Goal: Check status: Check status

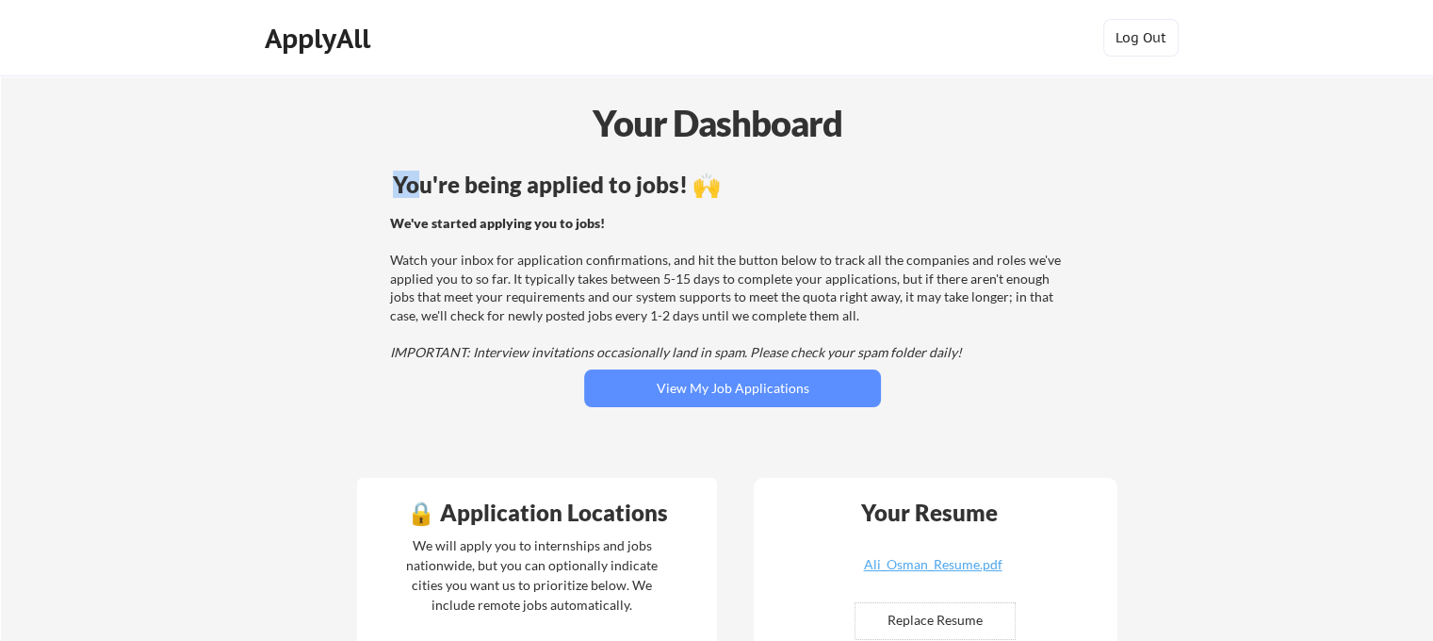
drag, startPoint x: 353, startPoint y: 182, endPoint x: 508, endPoint y: 187, distance: 154.6
click at [508, 187] on div "You're being applied to jobs! 🙌 We've started applying you to jobs! Watch your …" at bounding box center [732, 314] width 760 height 301
click at [508, 187] on div "You're being applied to jobs! 🙌" at bounding box center [732, 184] width 679 height 23
drag, startPoint x: 399, startPoint y: 213, endPoint x: 646, endPoint y: 225, distance: 247.1
click at [646, 225] on div "You're being applied to jobs! 🙌 We've started applying you to jobs! Watch your …" at bounding box center [732, 314] width 760 height 301
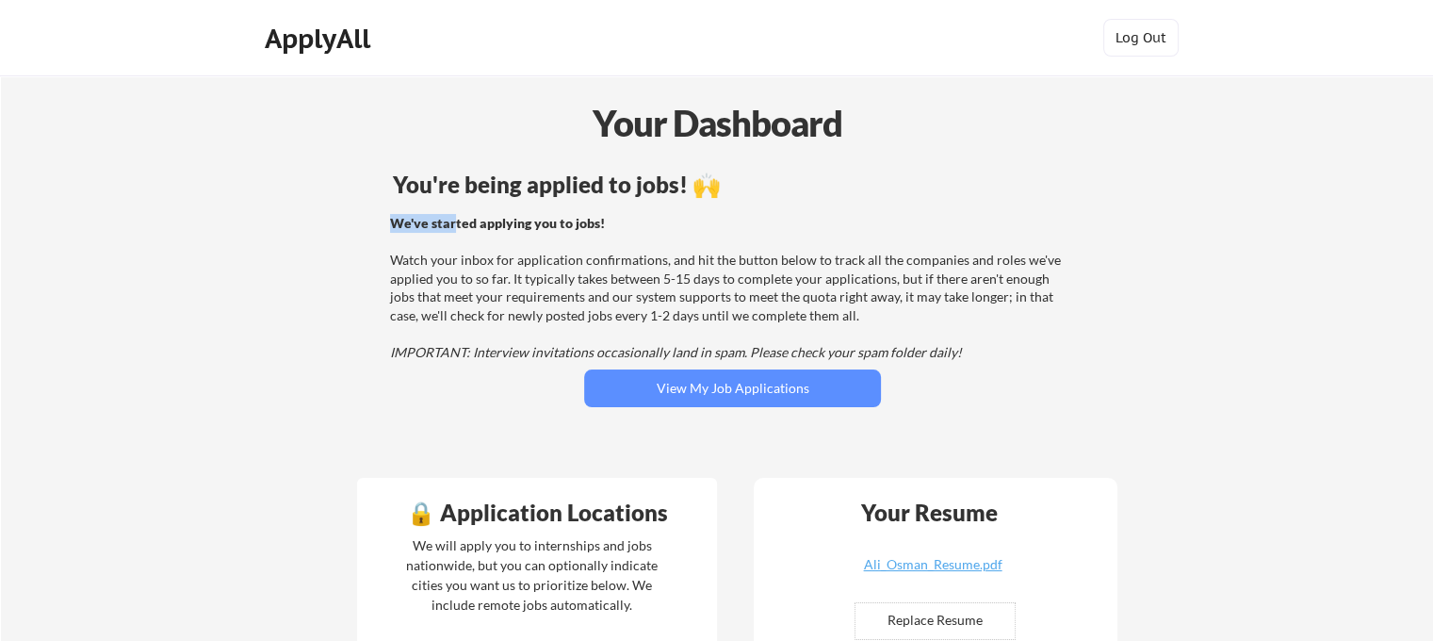
click at [646, 225] on div "We've started applying you to jobs! Watch your inbox for application confirmati…" at bounding box center [729, 288] width 679 height 148
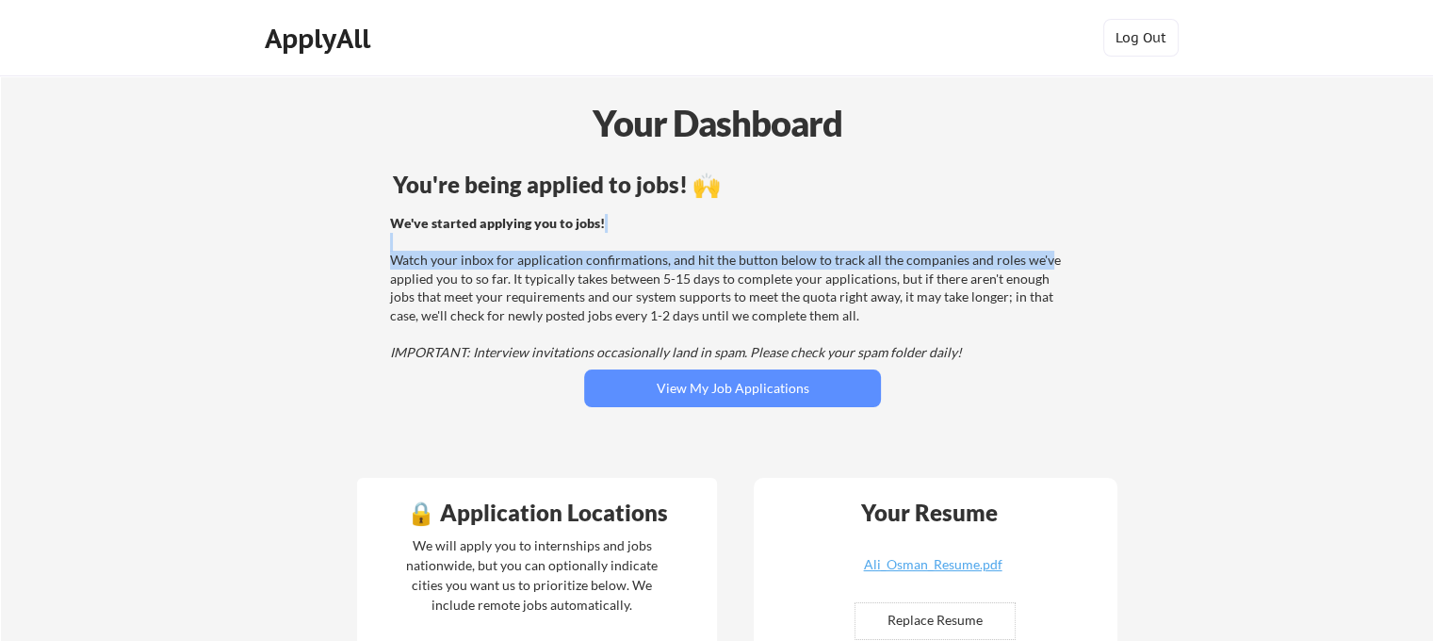
drag, startPoint x: 439, startPoint y: 248, endPoint x: 1059, endPoint y: 252, distance: 619.9
click at [1059, 252] on div "We've started applying you to jobs! Watch your inbox for application confirmati…" at bounding box center [729, 288] width 679 height 148
click at [889, 253] on div "We've started applying you to jobs! Watch your inbox for application confirmati…" at bounding box center [729, 288] width 679 height 148
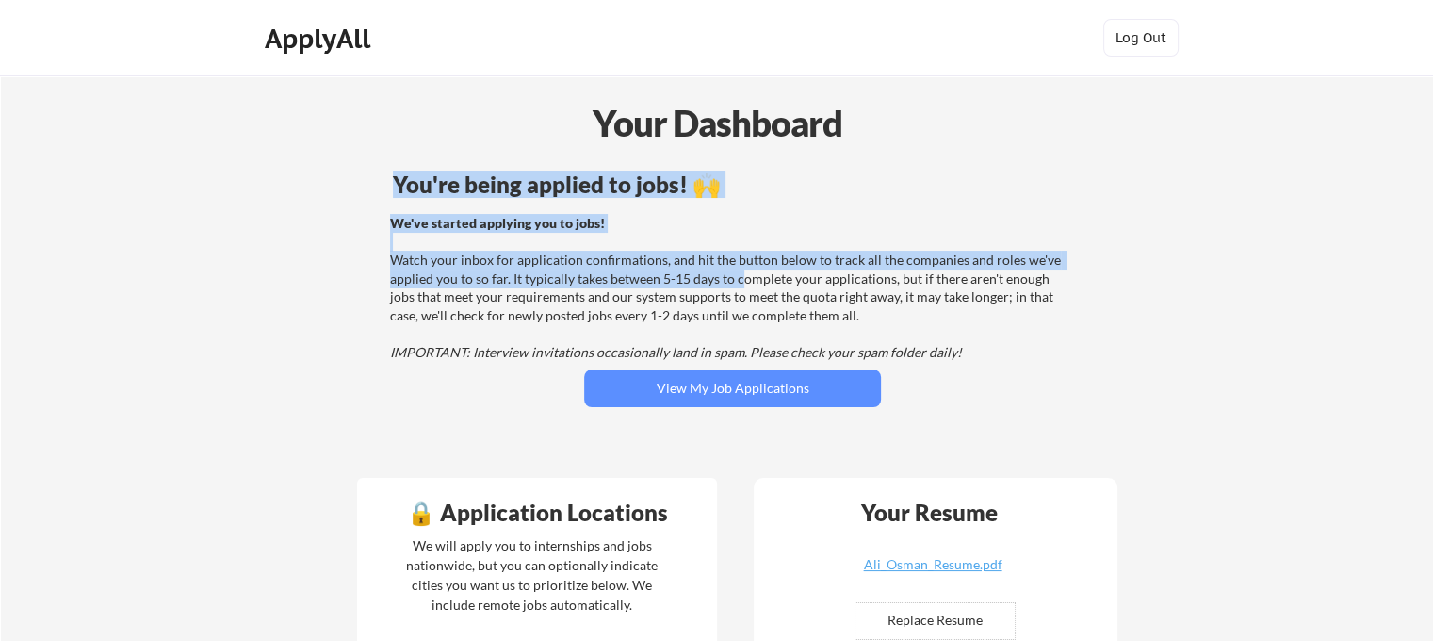
drag, startPoint x: 737, startPoint y: 280, endPoint x: 1182, endPoint y: 270, distance: 445.7
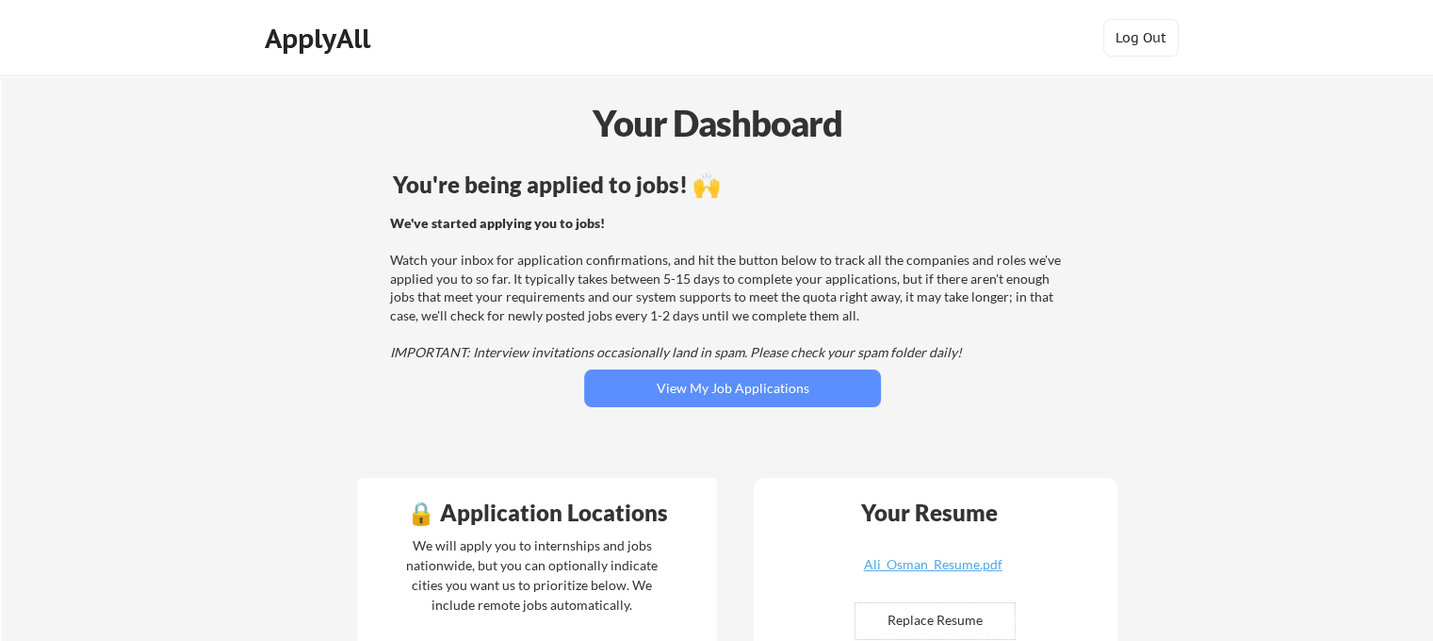
click at [1043, 269] on div "We've started applying you to jobs! Watch your inbox for application confirmati…" at bounding box center [729, 288] width 679 height 148
click at [978, 259] on div "We've started applying you to jobs! Watch your inbox for application confirmati…" at bounding box center [729, 288] width 679 height 148
click at [783, 265] on div "We've started applying you to jobs! Watch your inbox for application confirmati…" at bounding box center [729, 288] width 679 height 148
click at [734, 261] on div "We've started applying you to jobs! Watch your inbox for application confirmati…" at bounding box center [729, 288] width 679 height 148
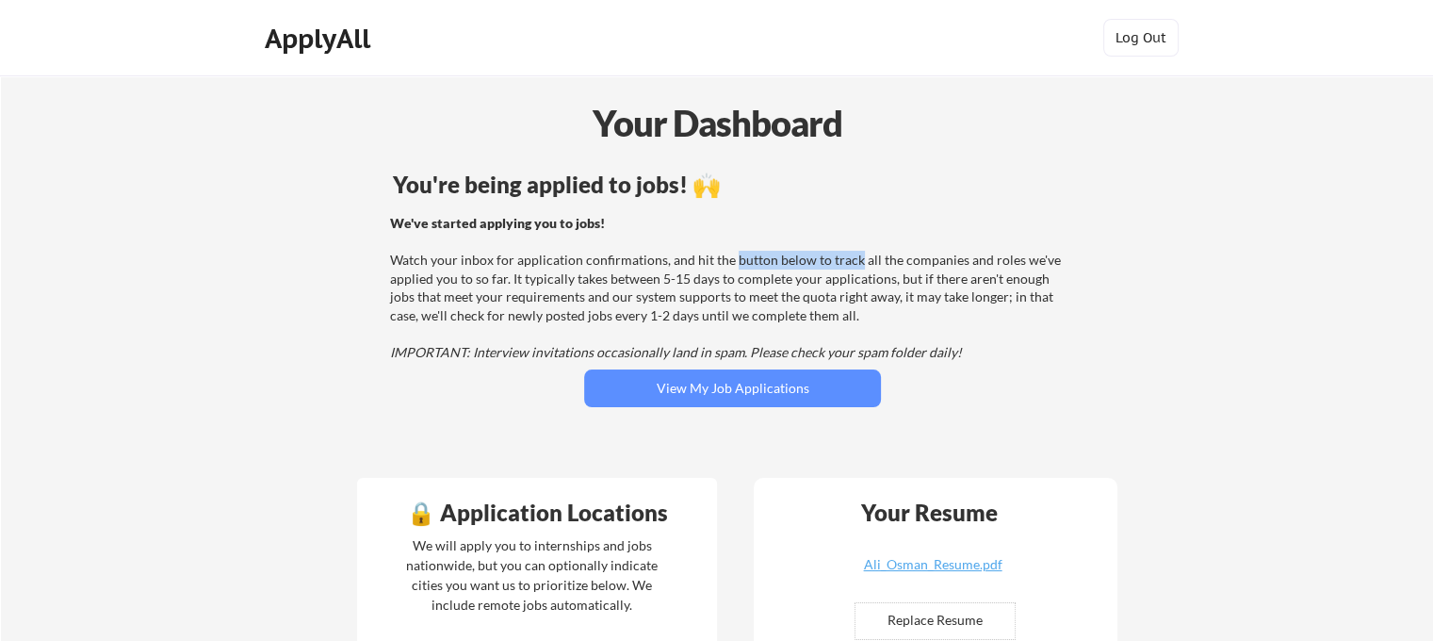
drag, startPoint x: 734, startPoint y: 261, endPoint x: 859, endPoint y: 261, distance: 125.3
click at [859, 261] on div "We've started applying you to jobs! Watch your inbox for application confirmati…" at bounding box center [729, 288] width 679 height 148
click at [860, 261] on div "We've started applying you to jobs! Watch your inbox for application confirmati…" at bounding box center [729, 288] width 679 height 148
drag, startPoint x: 512, startPoint y: 285, endPoint x: 674, endPoint y: 284, distance: 162.0
click at [654, 285] on div "We've started applying you to jobs! Watch your inbox for application confirmati…" at bounding box center [729, 288] width 679 height 148
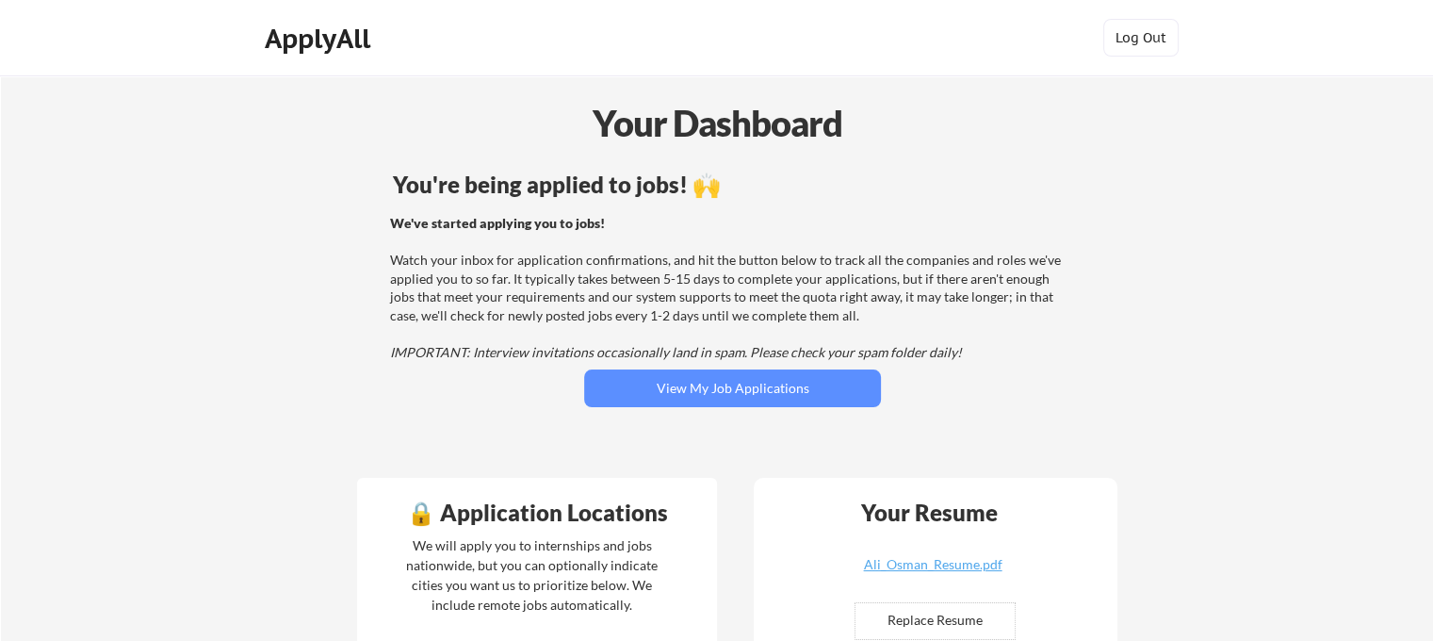
click at [674, 284] on div "We've started applying you to jobs! Watch your inbox for application confirmati…" at bounding box center [729, 288] width 679 height 148
drag, startPoint x: 674, startPoint y: 284, endPoint x: 903, endPoint y: 274, distance: 229.1
click at [903, 274] on div "We've started applying you to jobs! Watch your inbox for application confirmati…" at bounding box center [729, 288] width 679 height 148
click at [923, 272] on div "We've started applying you to jobs! Watch your inbox for application confirmati…" at bounding box center [729, 288] width 679 height 148
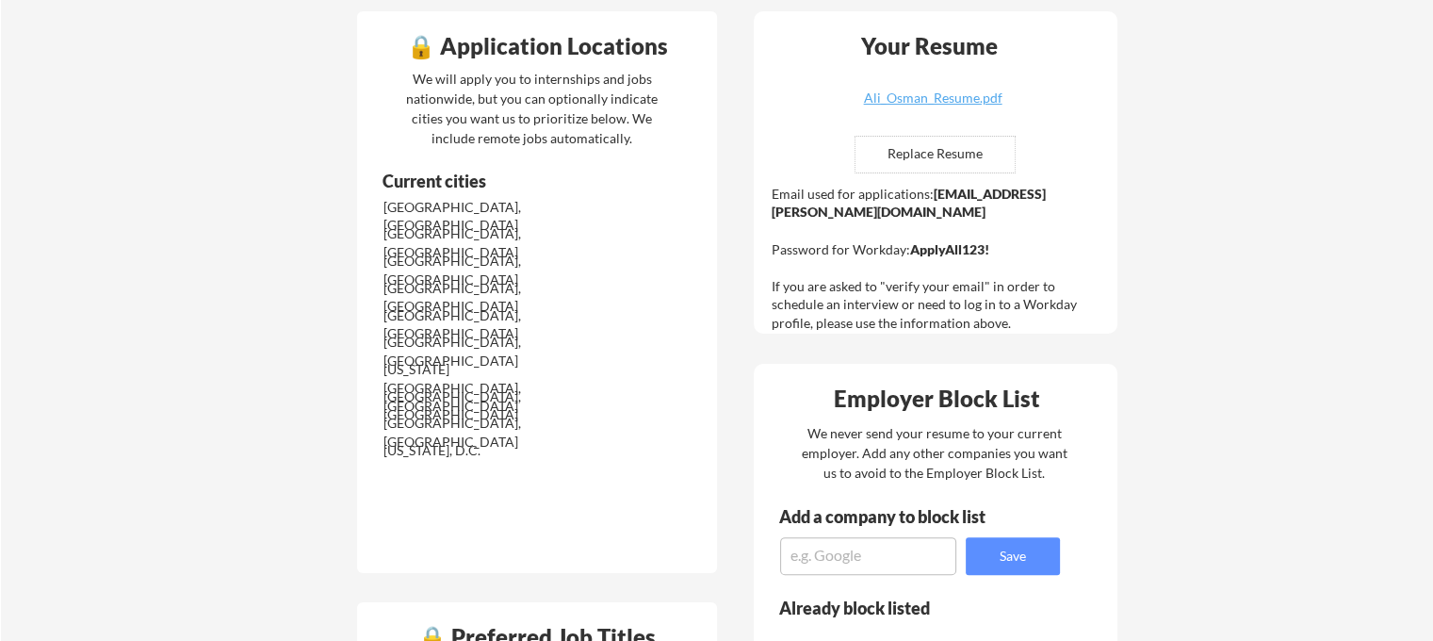
scroll to position [471, 0]
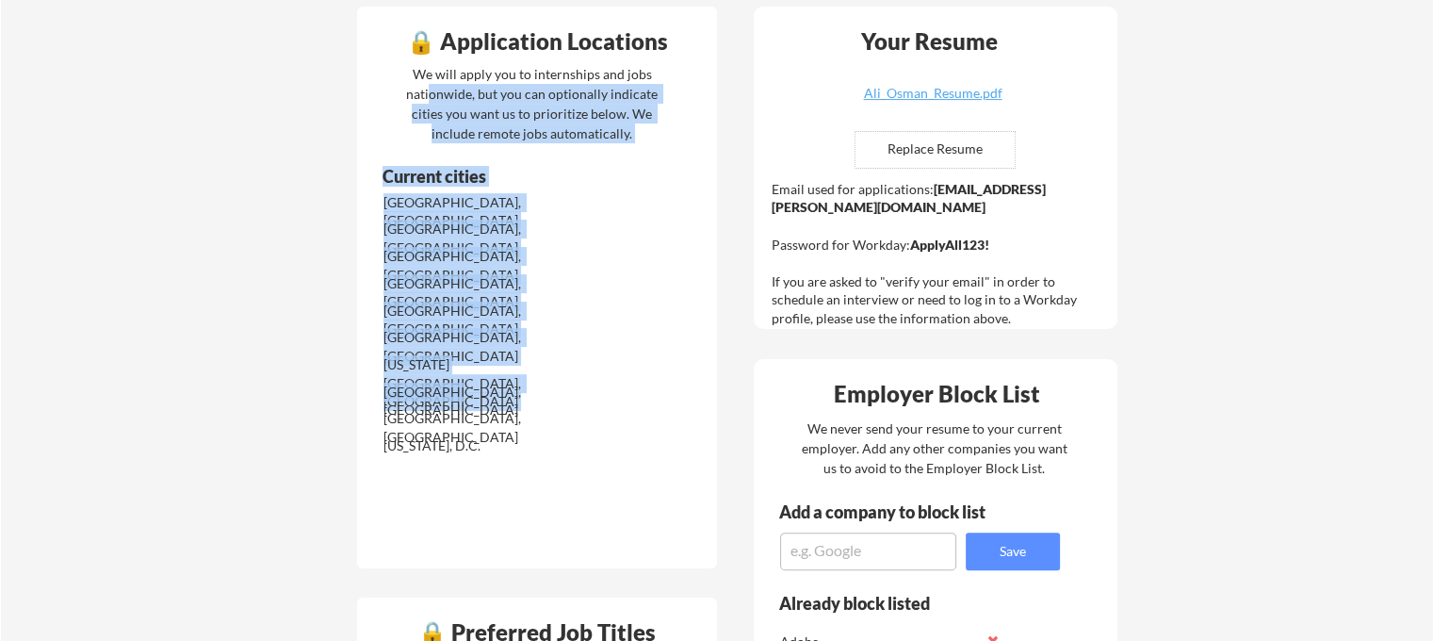
drag, startPoint x: 428, startPoint y: 101, endPoint x: 445, endPoint y: 387, distance: 286.9
click at [445, 387] on div "🔒 Application Locations We will apply you to internships and jobs nationwide, b…" at bounding box center [537, 287] width 360 height 561
click at [445, 387] on div "San Francisco Bay Area, CA" at bounding box center [482, 400] width 199 height 37
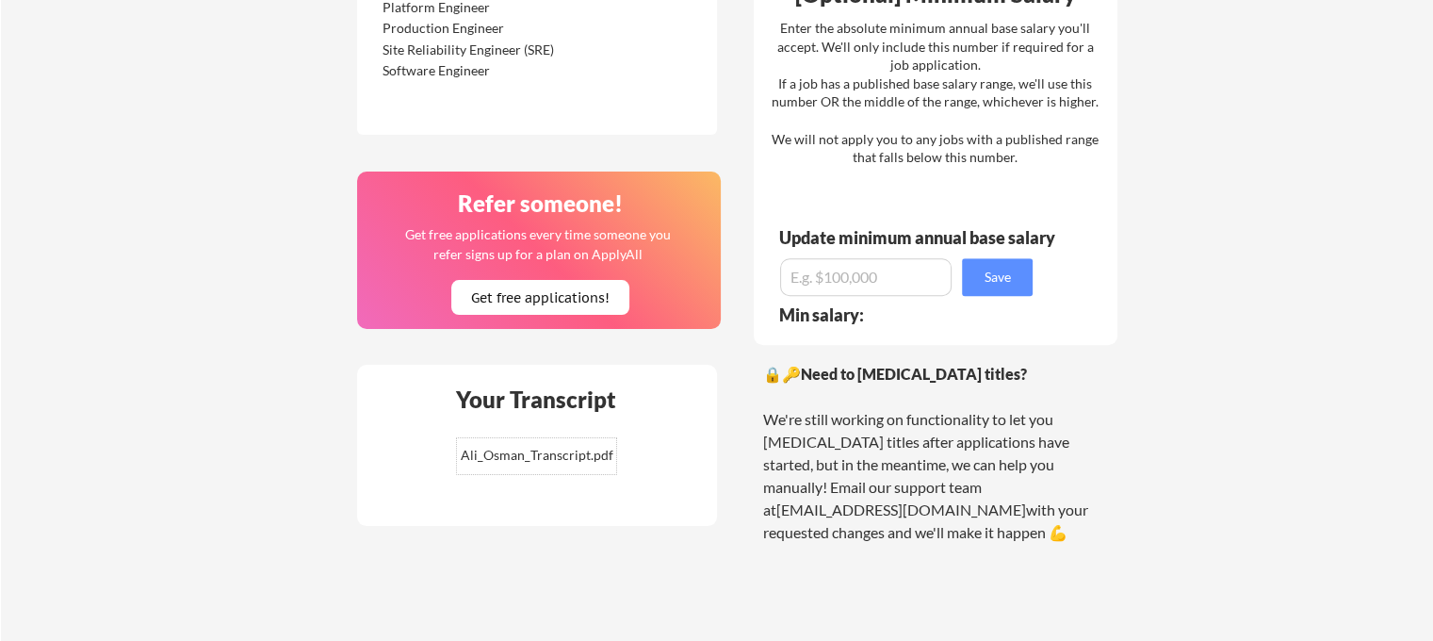
scroll to position [1036, 0]
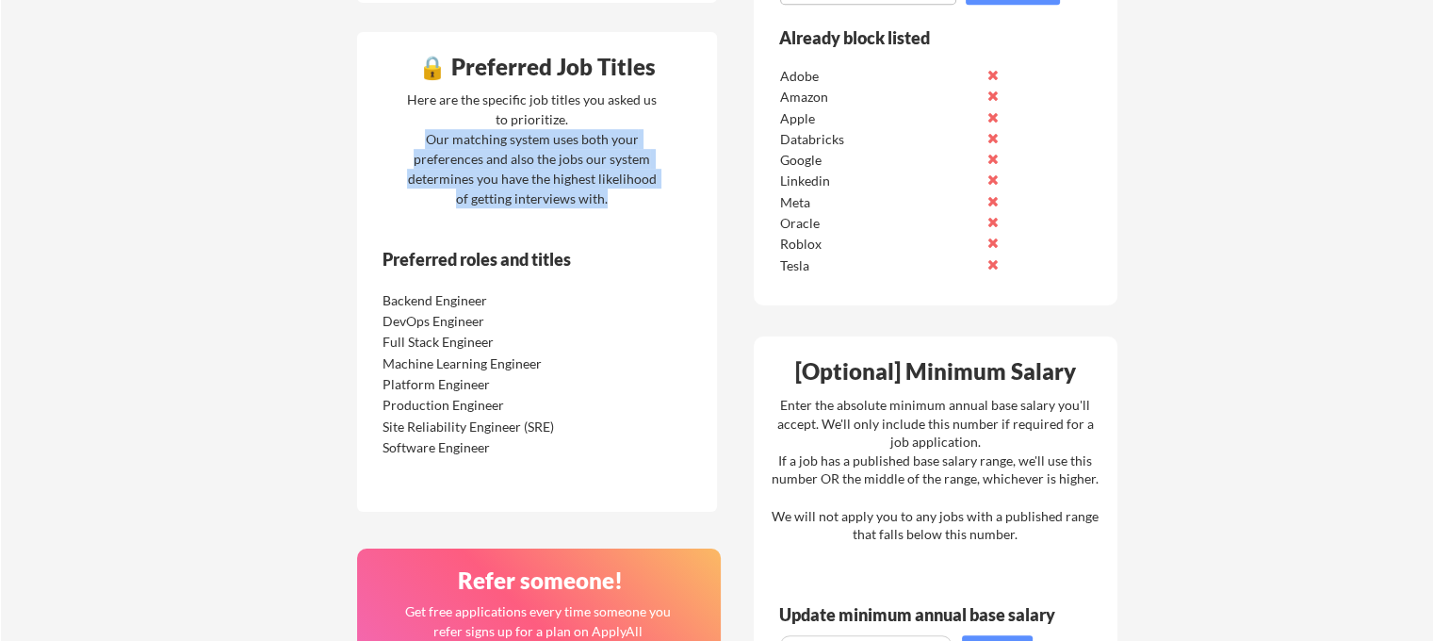
drag, startPoint x: 403, startPoint y: 160, endPoint x: 619, endPoint y: 211, distance: 221.7
click at [619, 208] on div "Here are the specific job titles you asked us to prioritize. Our matching syste…" at bounding box center [531, 148] width 259 height 119
drag, startPoint x: 619, startPoint y: 211, endPoint x: 618, endPoint y: 168, distance: 43.3
click at [618, 168] on div "Here are the specific job titles you asked us to prioritize. Our matching syste…" at bounding box center [531, 148] width 259 height 119
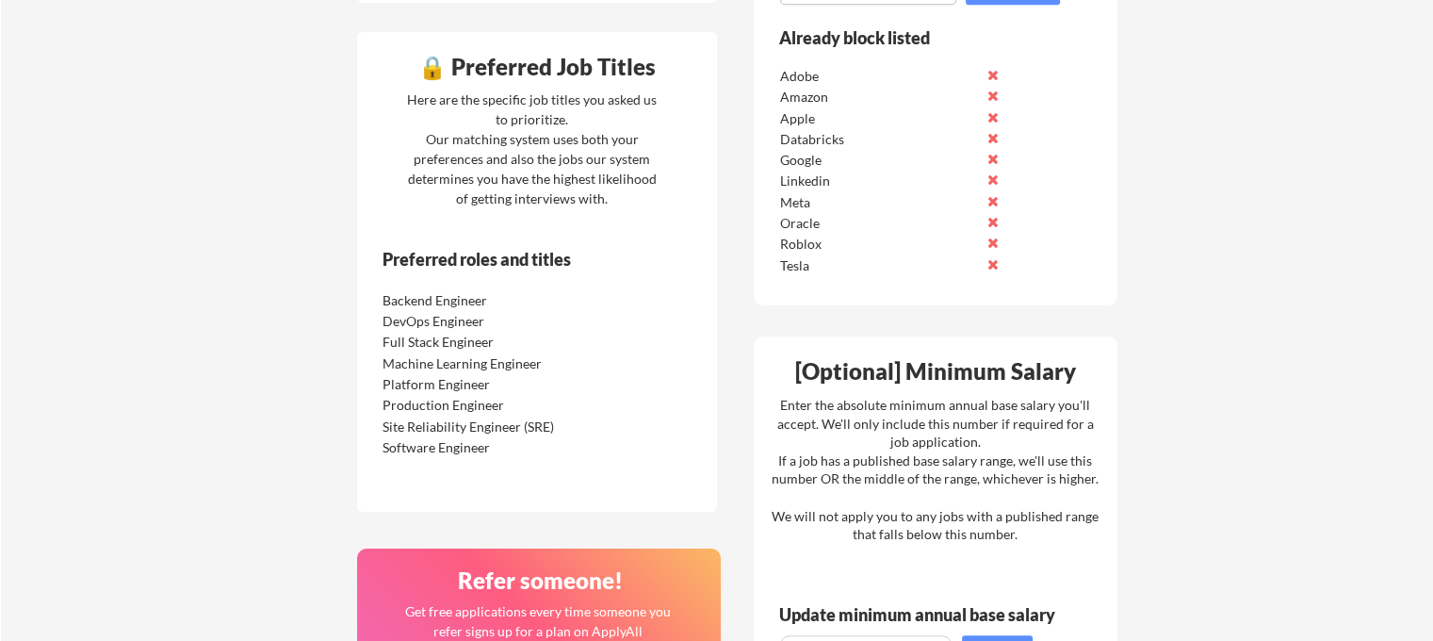
click at [679, 212] on div "🔒 Preferred Job Titles Here are the specific job titles you asked us to priorit…" at bounding box center [537, 272] width 360 height 480
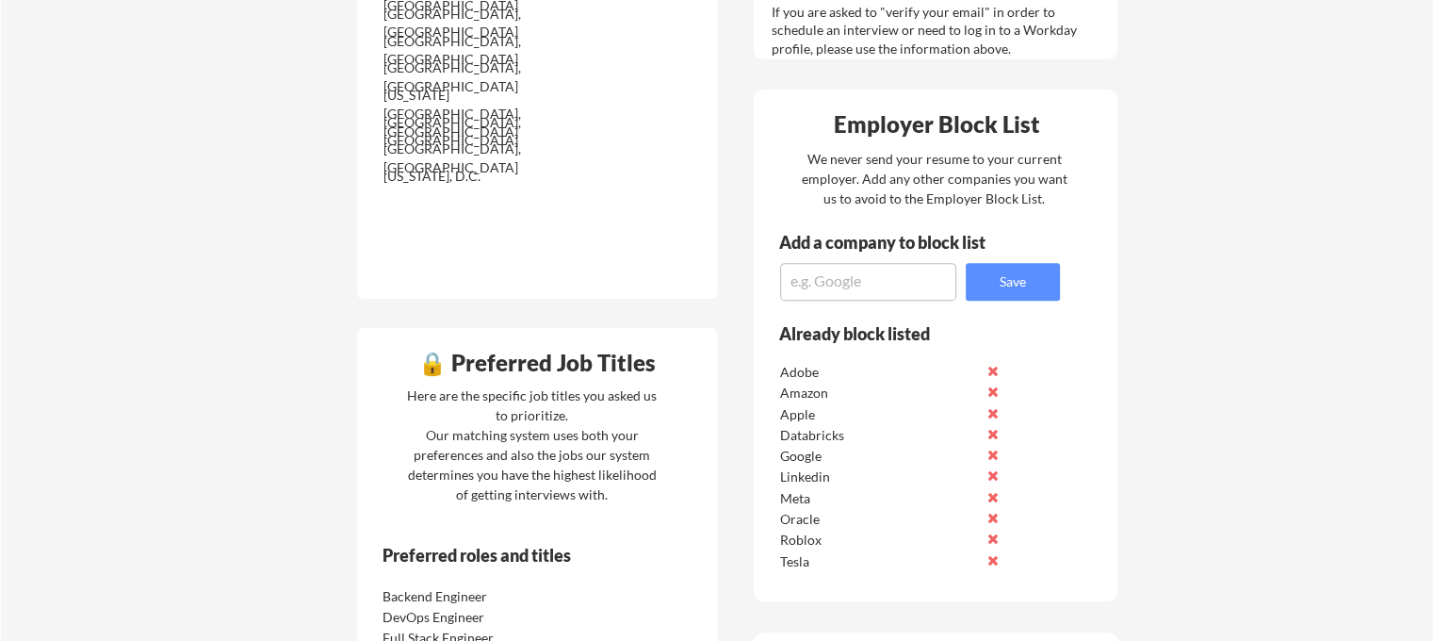
scroll to position [471, 0]
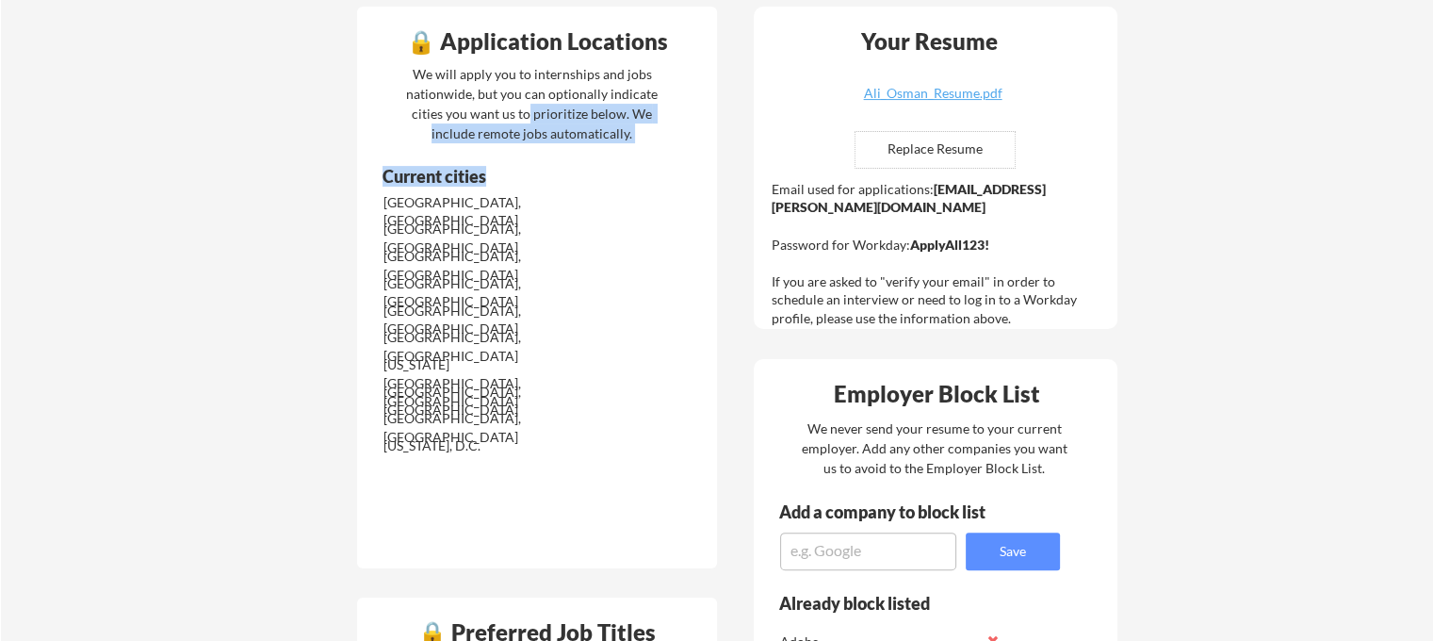
click at [528, 119] on div "🔒 Application Locations We will apply you to internships and jobs nationwide, b…" at bounding box center [537, 287] width 360 height 561
click at [528, 119] on div "We will apply you to internships and jobs nationwide, but you can optionally in…" at bounding box center [531, 103] width 259 height 79
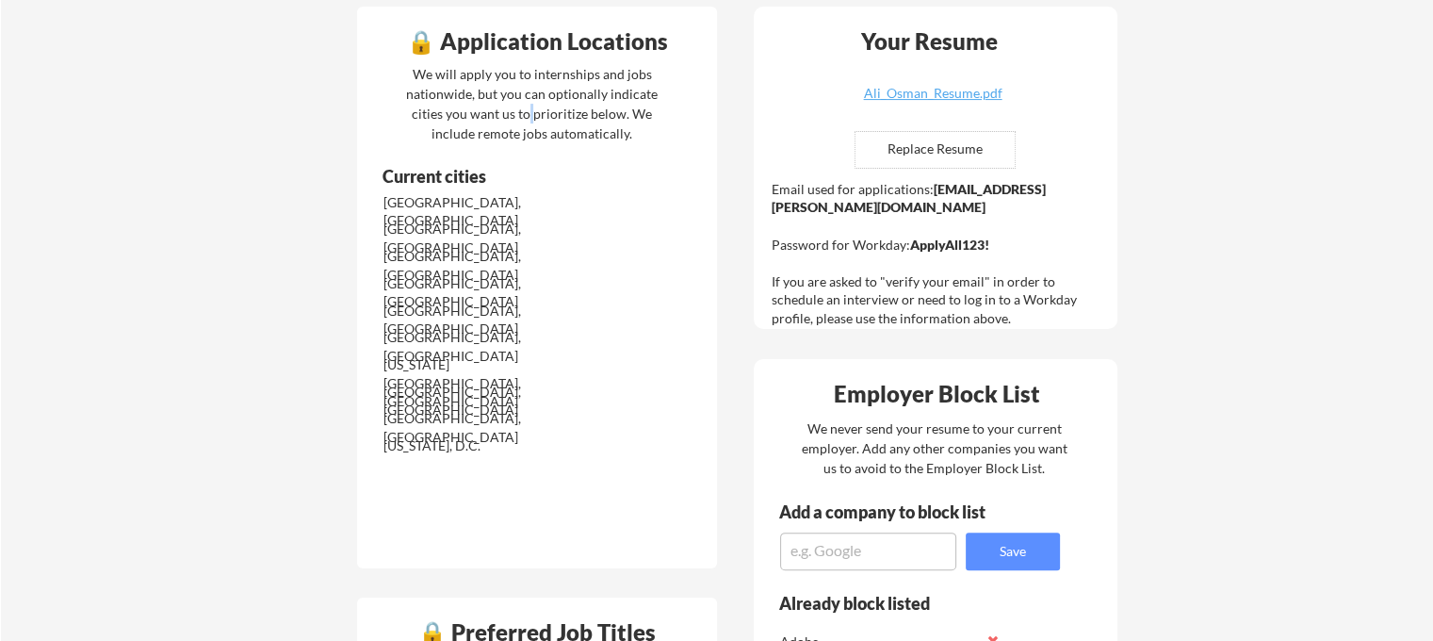
click at [528, 119] on div "We will apply you to internships and jobs nationwide, but you can optionally in…" at bounding box center [531, 103] width 259 height 79
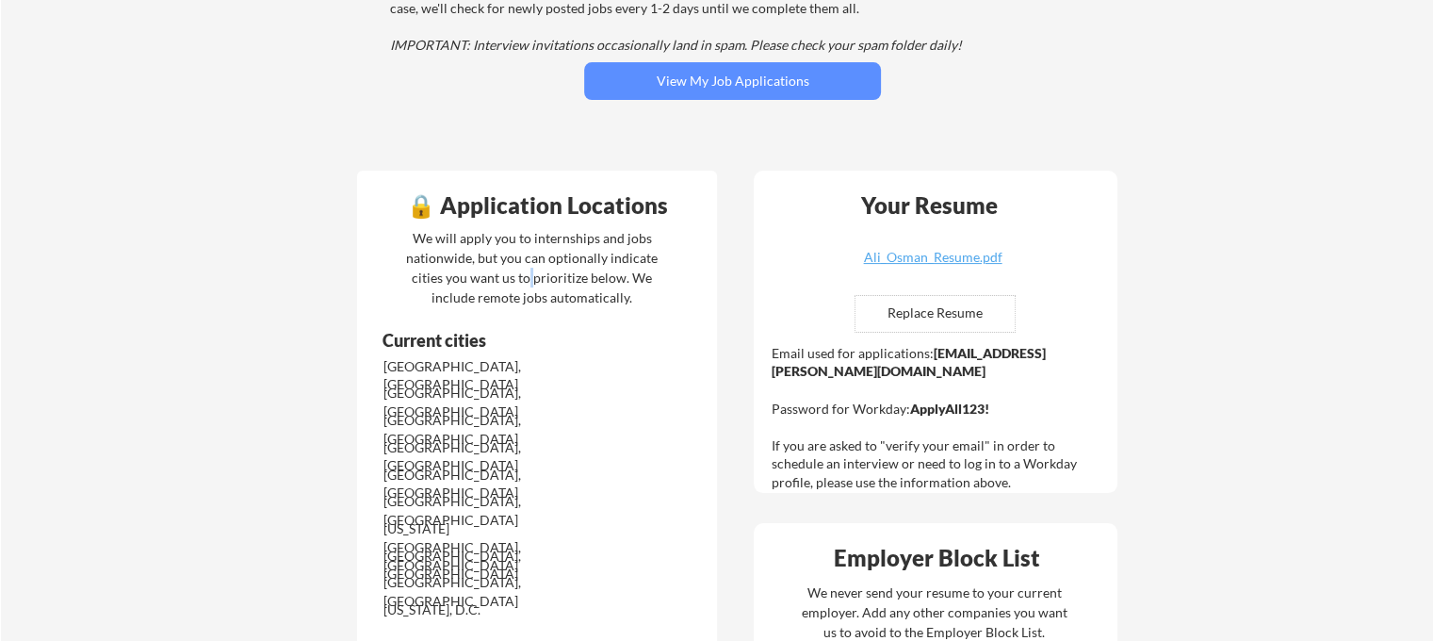
scroll to position [283, 0]
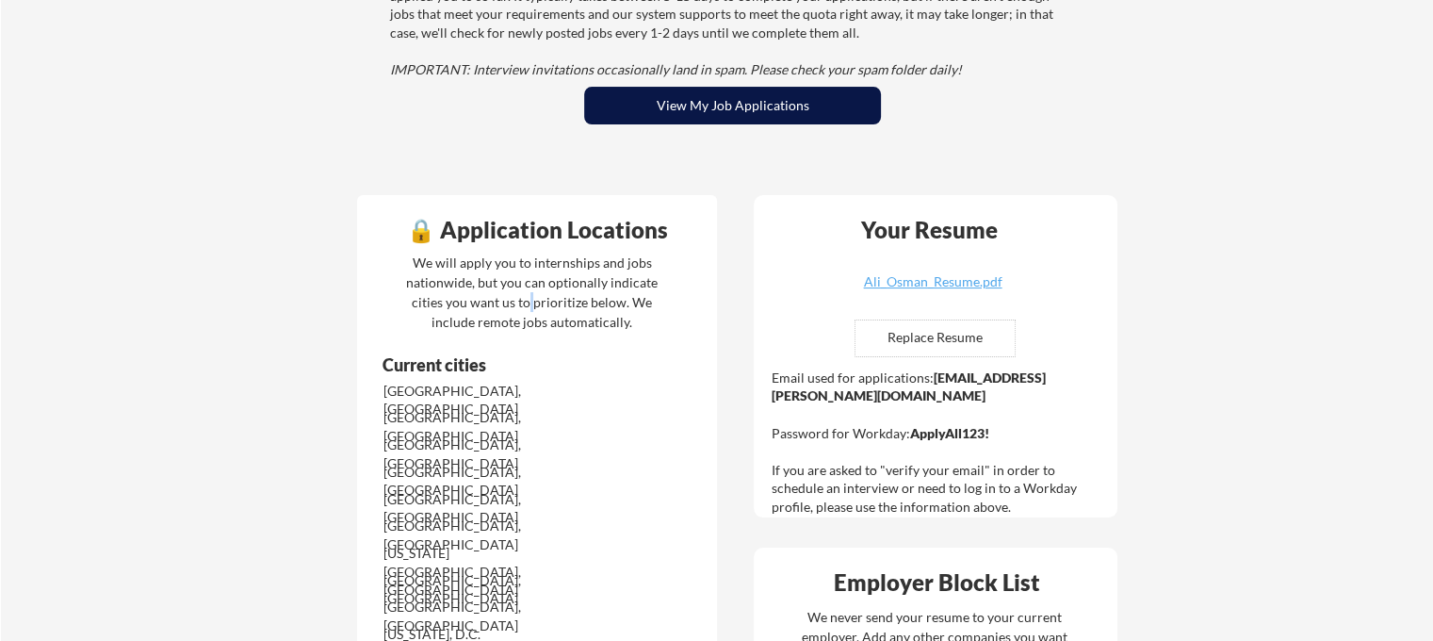
click at [723, 114] on button "View My Job Applications" at bounding box center [732, 106] width 297 height 38
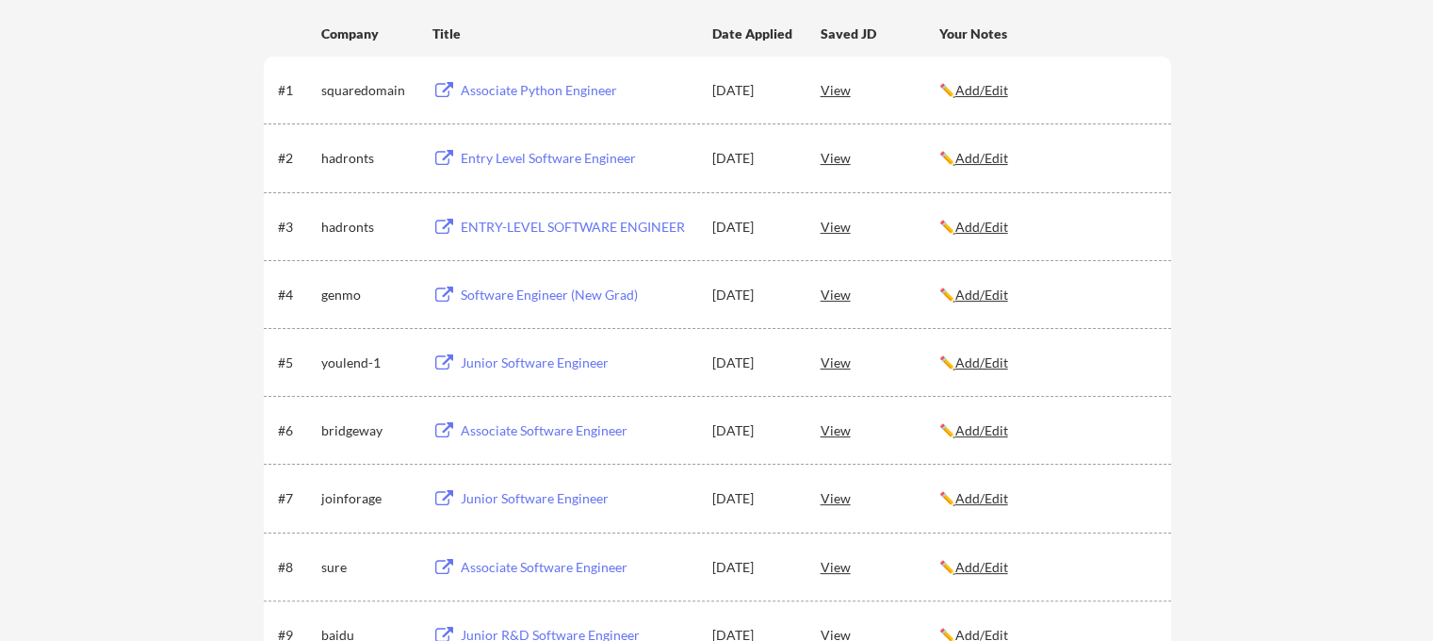
scroll to position [471, 0]
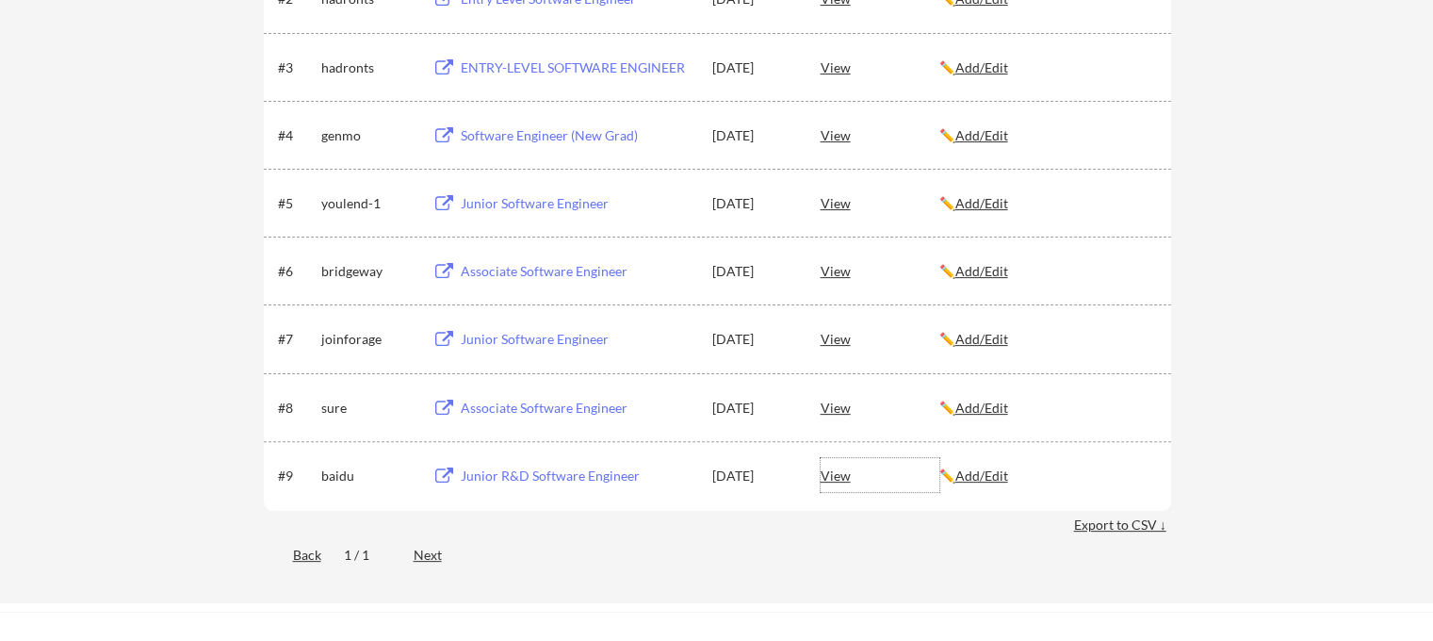
click at [837, 480] on div "View" at bounding box center [880, 475] width 119 height 34
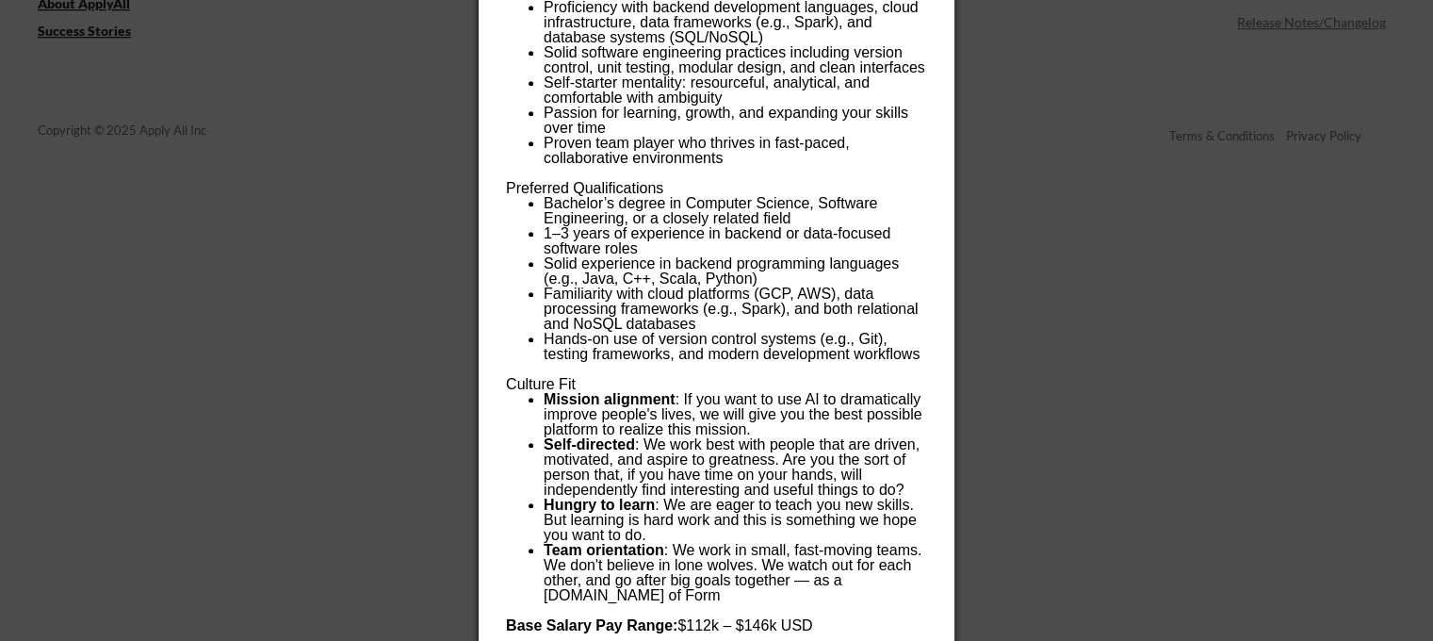
click at [994, 365] on div at bounding box center [716, 320] width 1433 height 641
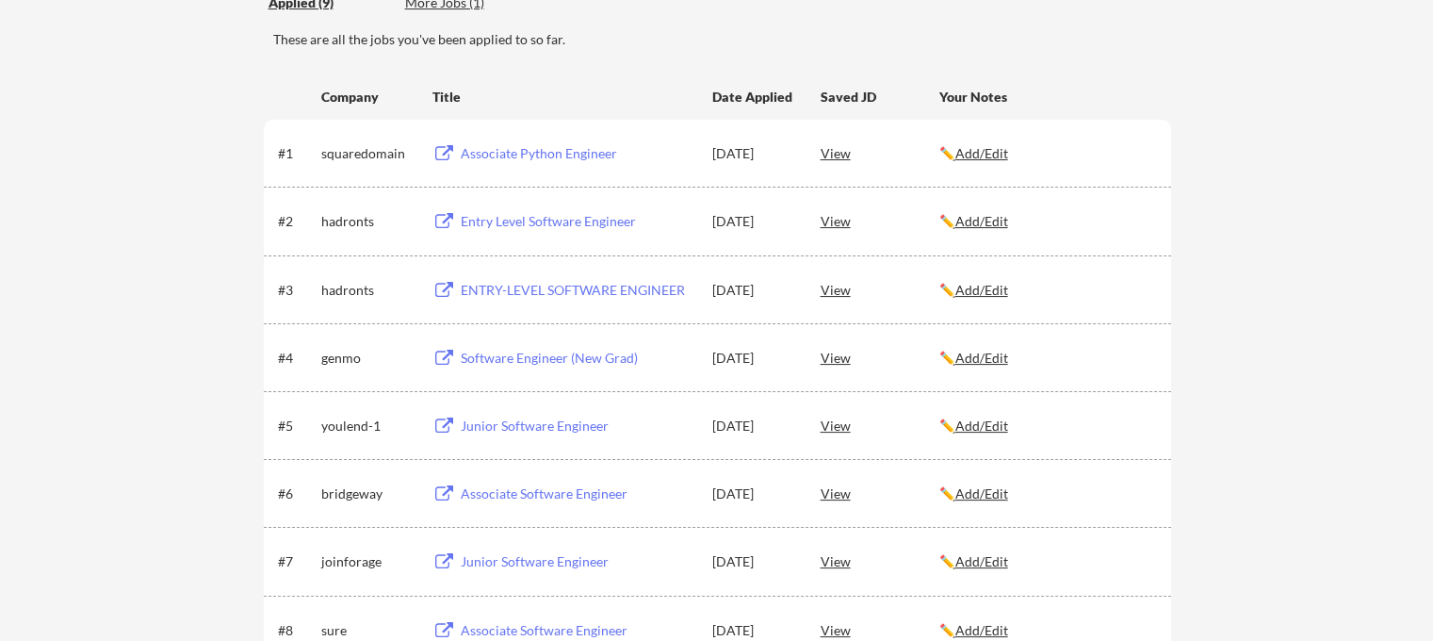
scroll to position [188, 0]
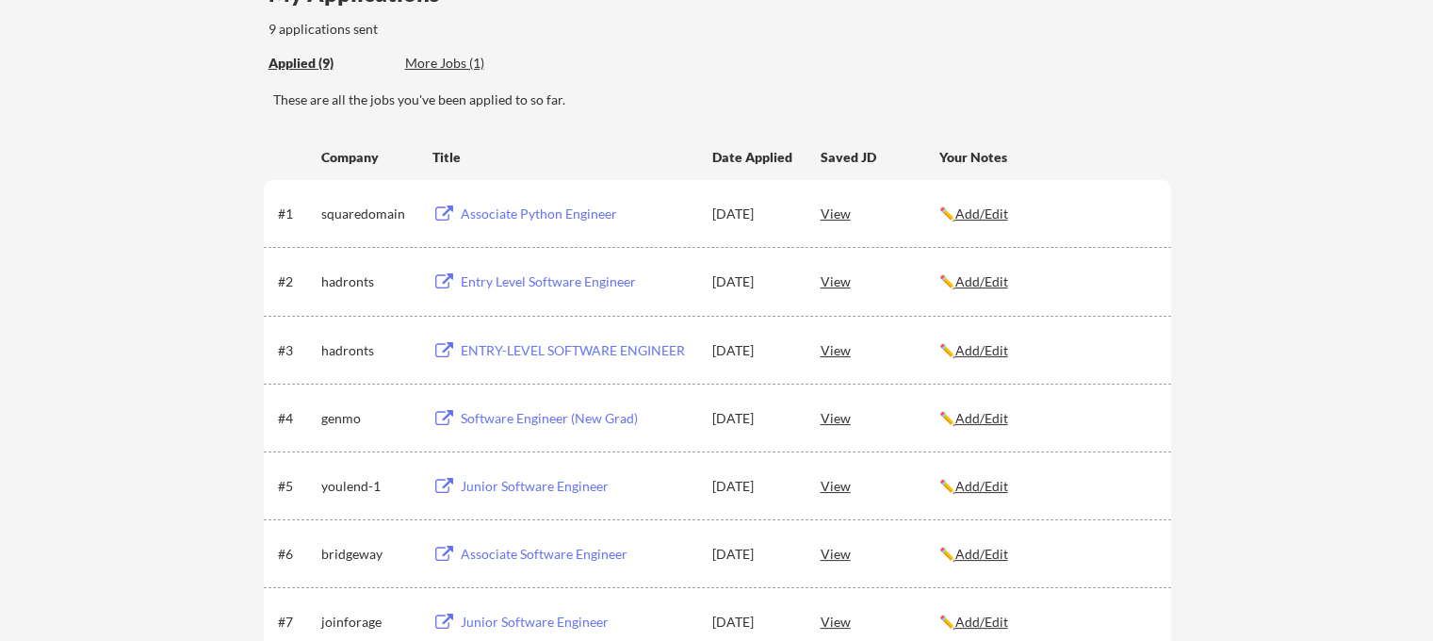
click at [558, 212] on div "Associate Python Engineer" at bounding box center [578, 213] width 234 height 19
